Goal: Check status: Check status

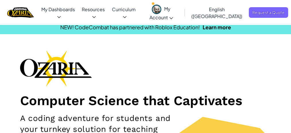
click at [0, 0] on link "Ozaria Teacher Dashboard" at bounding box center [0, 0] width 0 height 0
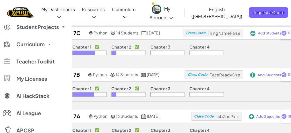
scroll to position [38, 0]
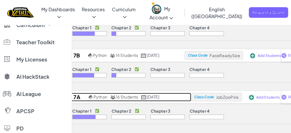
click at [183, 93] on link "25-26 7a Python 16 Students [DATE]" at bounding box center [120, 97] width 144 height 9
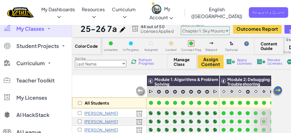
click at [210, 27] on select "Chapter 1: Sky Mountain Chapter 2: The Moon Dancers Chapter 3: The Phoenix Land…" at bounding box center [205, 30] width 49 height 9
select select "5d8a57abe8919b28d5113af1"
click at [181, 27] on select "Chapter 1: Sky Mountain Chapter 2: The Moon Dancers Chapter 3: The Phoenix Land…" at bounding box center [205, 30] width 49 height 9
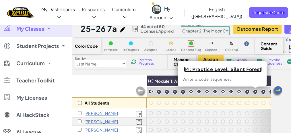
click at [244, 69] on link "14: Practice Level: Silent Forest" at bounding box center [223, 69] width 78 height 6
